Goal: Navigation & Orientation: Find specific page/section

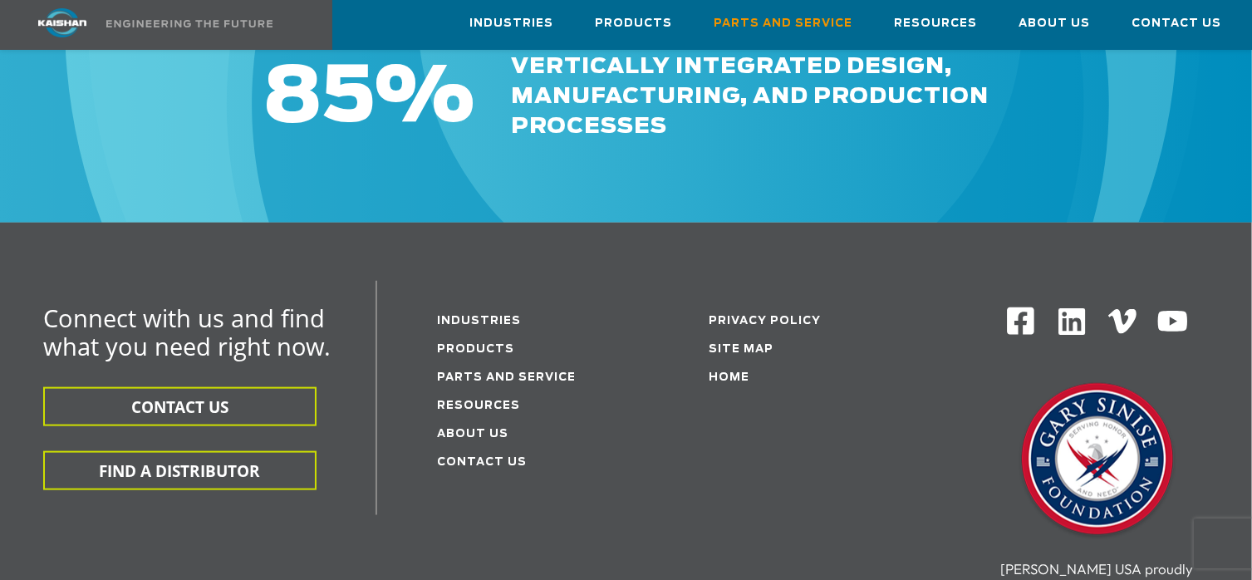
scroll to position [2078, 0]
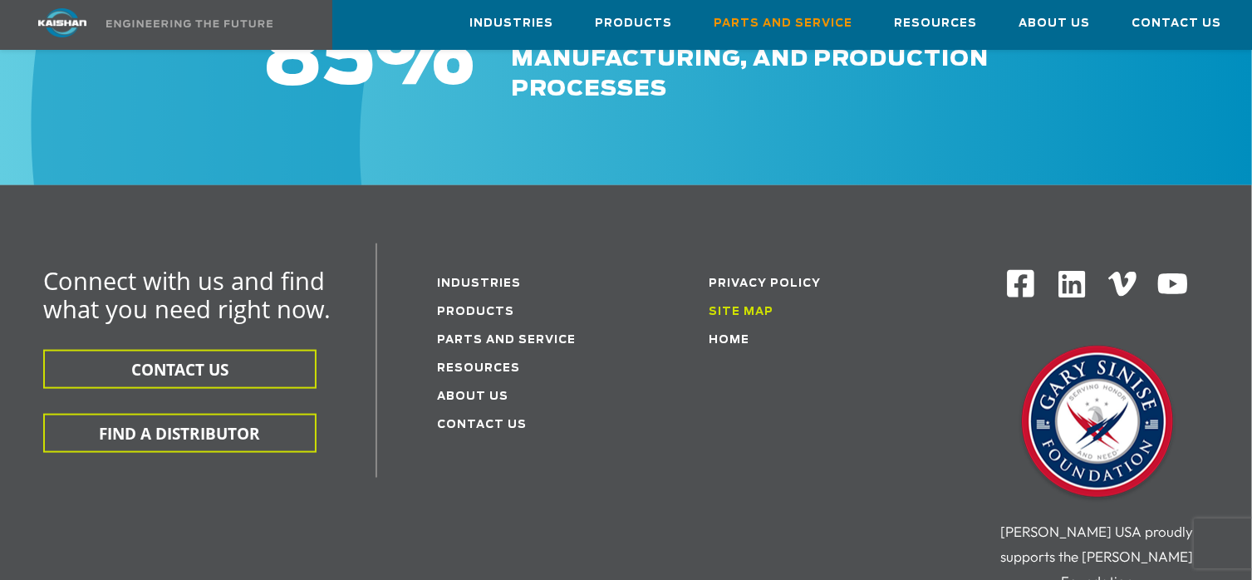
click at [731, 307] on link "Site Map" at bounding box center [741, 312] width 65 height 11
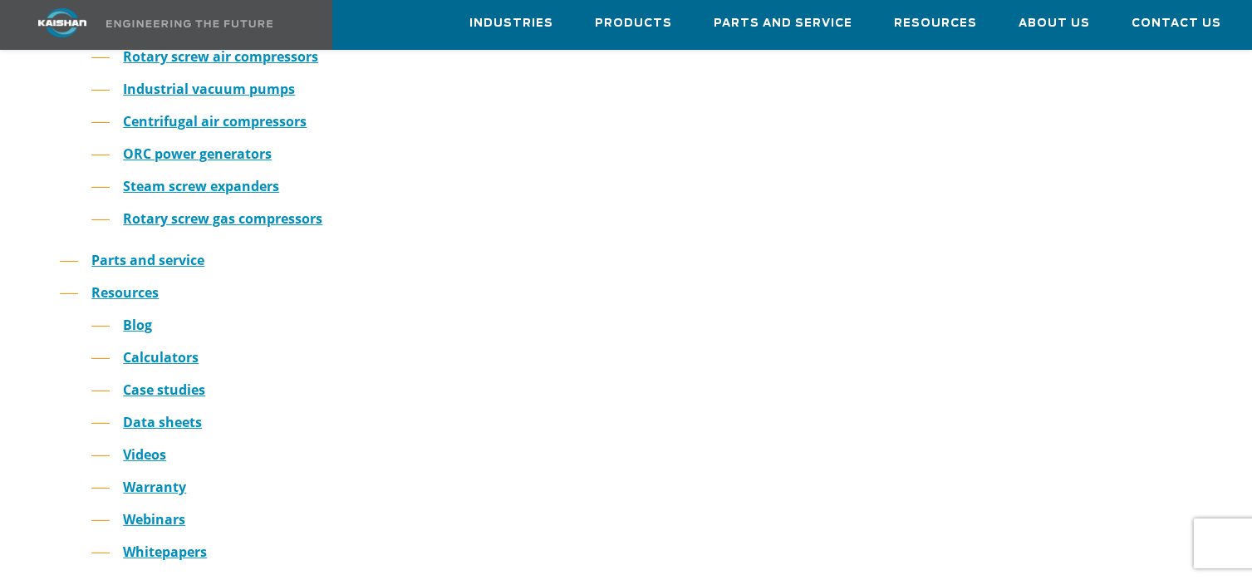
scroll to position [416, 0]
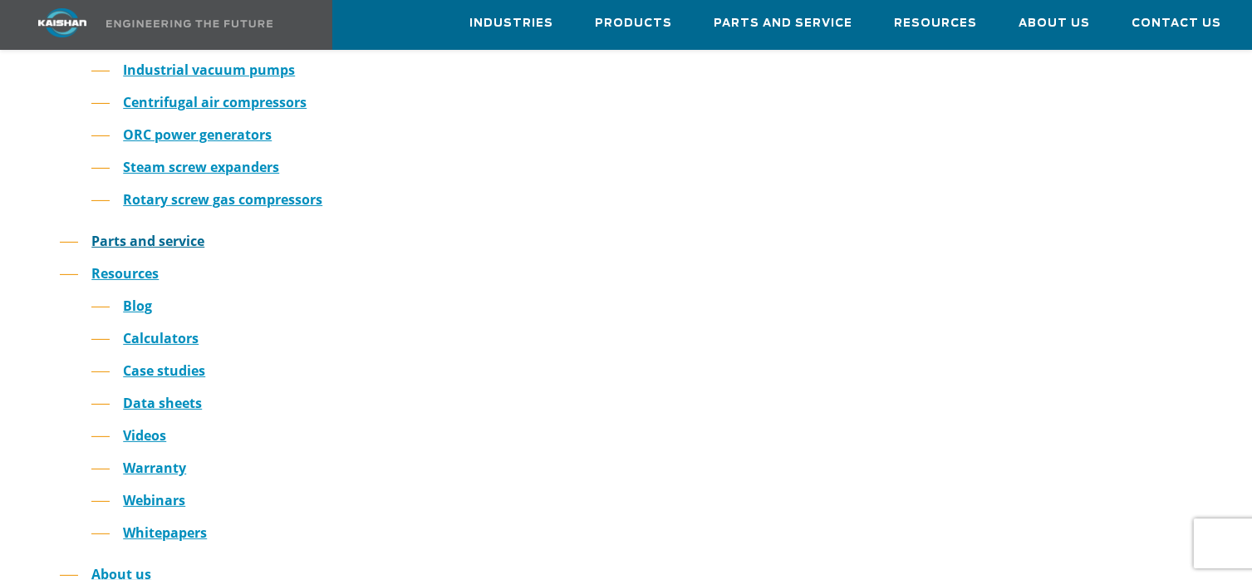
click at [188, 232] on link "Parts and service" at bounding box center [147, 241] width 113 height 18
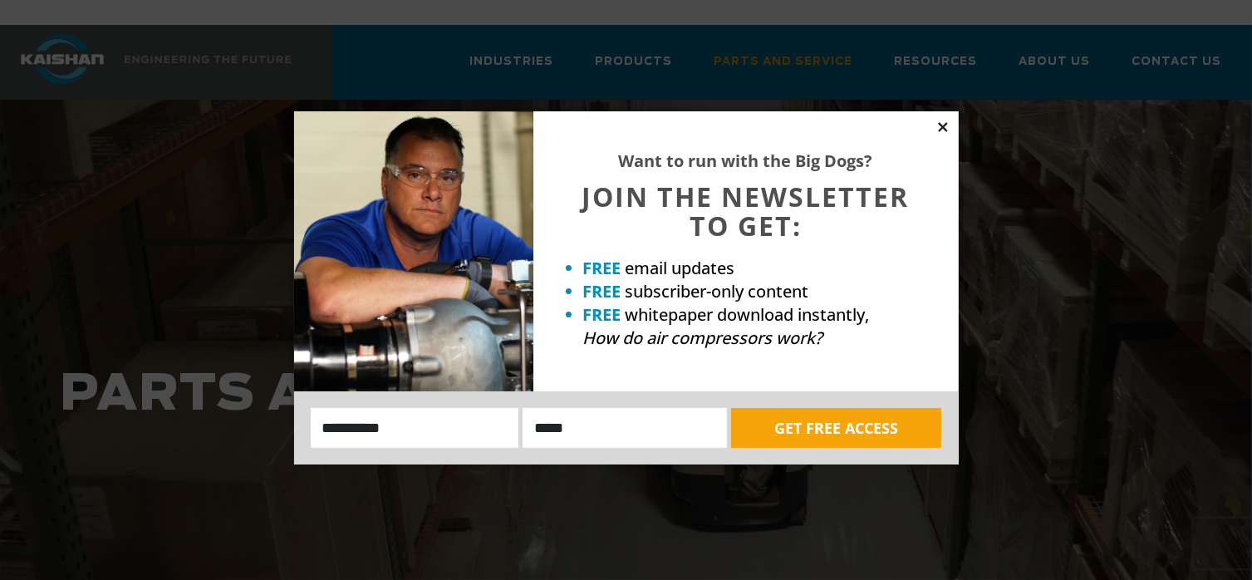
click at [938, 124] on icon at bounding box center [942, 126] width 9 height 9
